Goal: Information Seeking & Learning: Learn about a topic

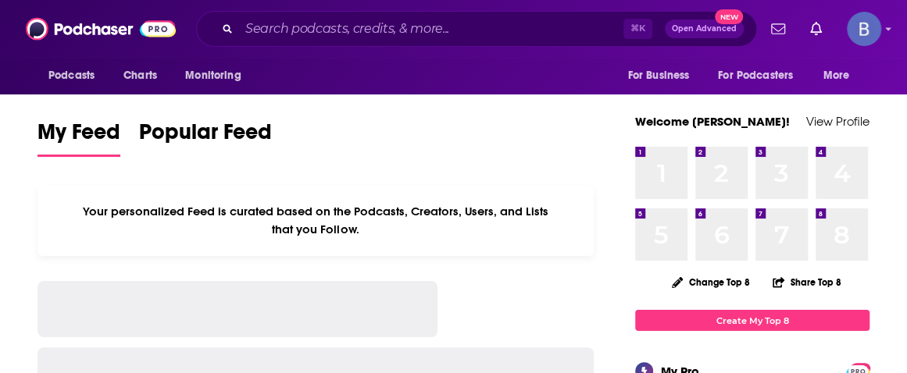
click at [416, 24] on input "Search podcasts, credits, & more..." at bounding box center [431, 28] width 384 height 25
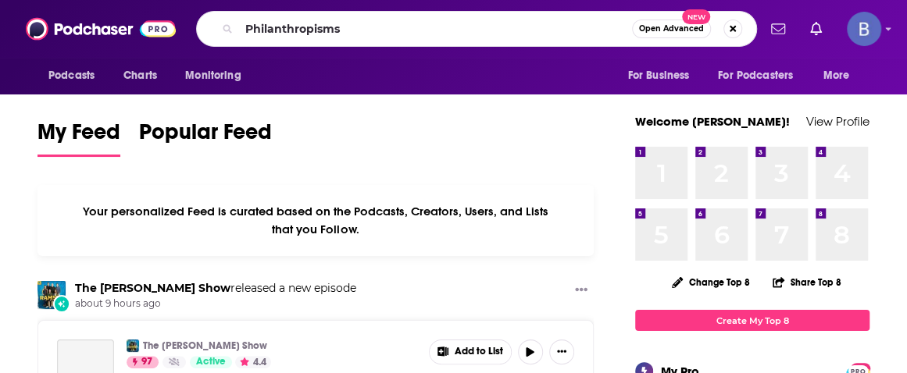
type input "Philanthropisms"
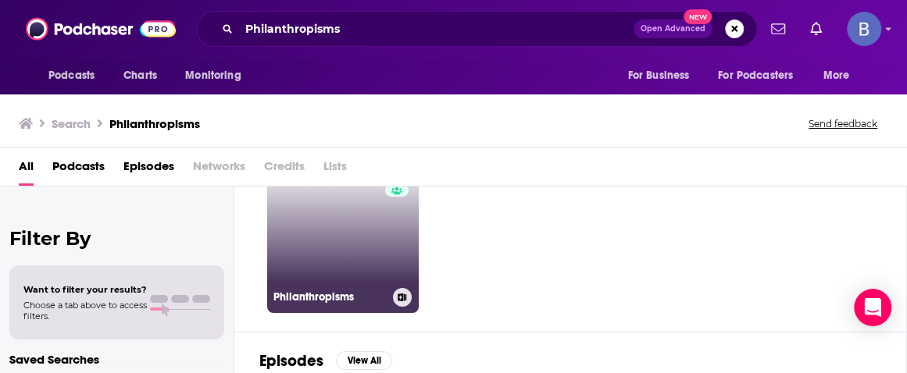
scroll to position [84, 0]
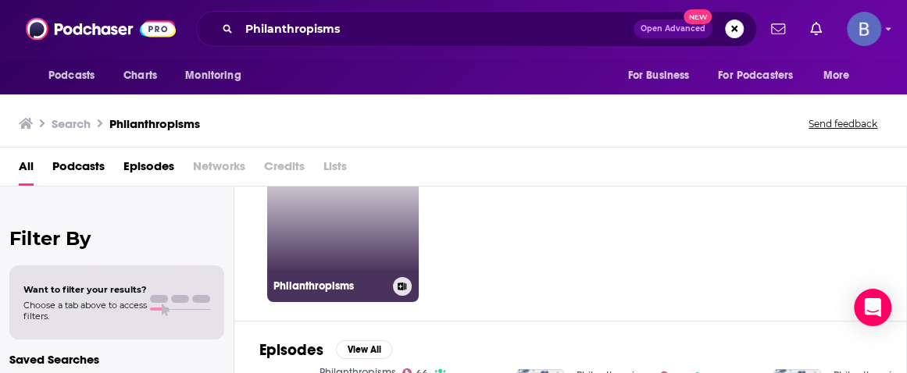
click at [352, 217] on link "44 Philanthropisms" at bounding box center [343, 227] width 152 height 152
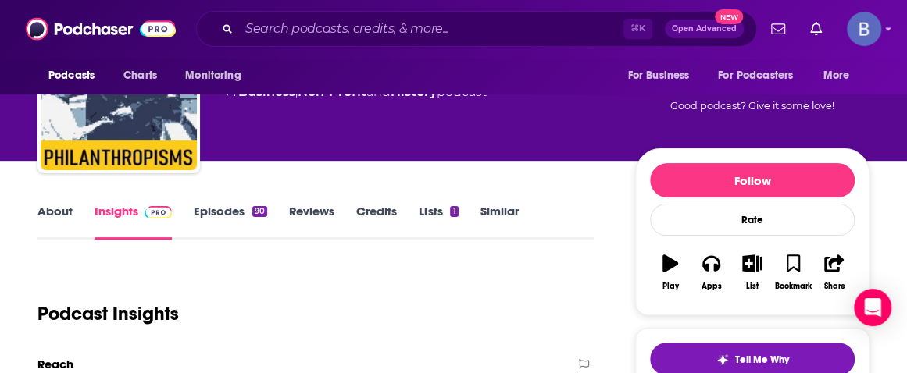
scroll to position [89, 0]
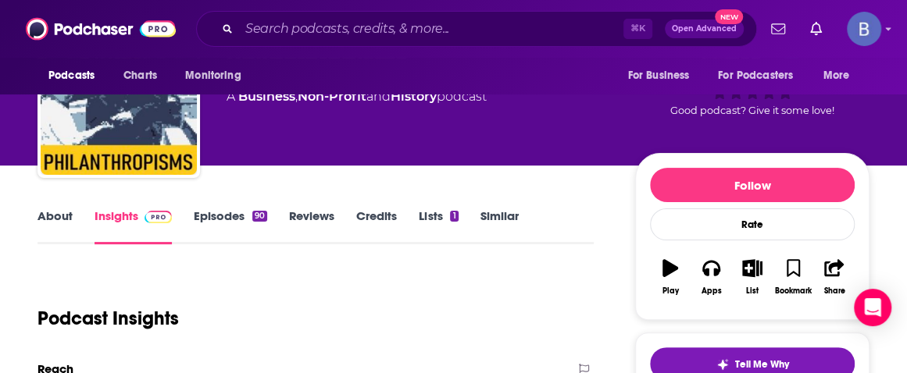
click at [228, 228] on link "Episodes 90" at bounding box center [230, 227] width 73 height 36
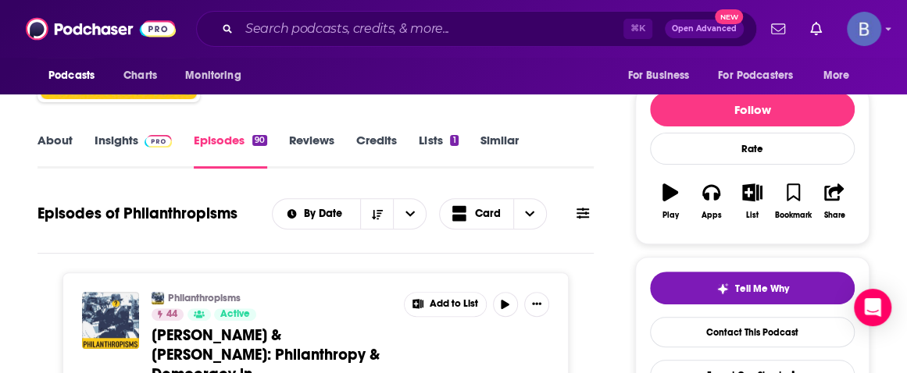
scroll to position [31, 0]
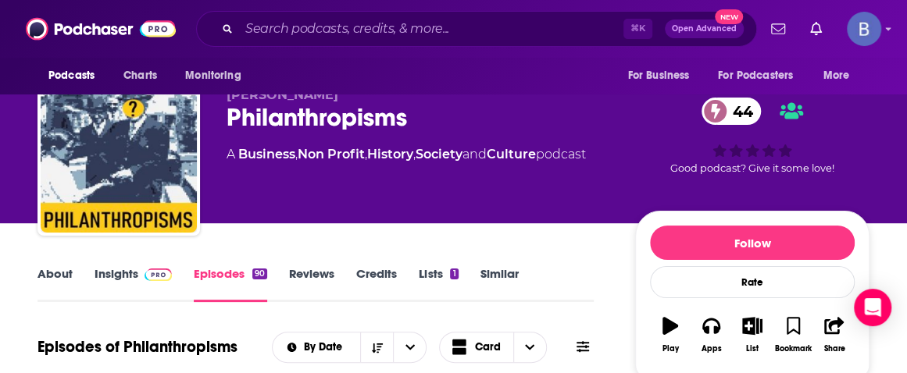
click at [123, 276] on link "Insights" at bounding box center [133, 284] width 77 height 36
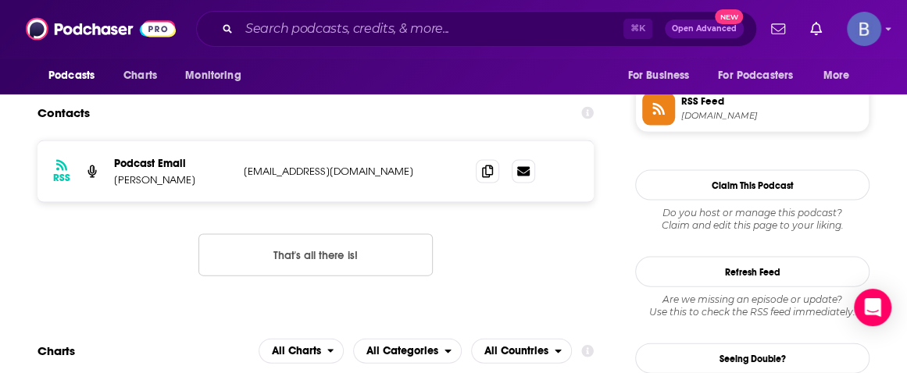
scroll to position [1427, 0]
